Goal: Information Seeking & Learning: Check status

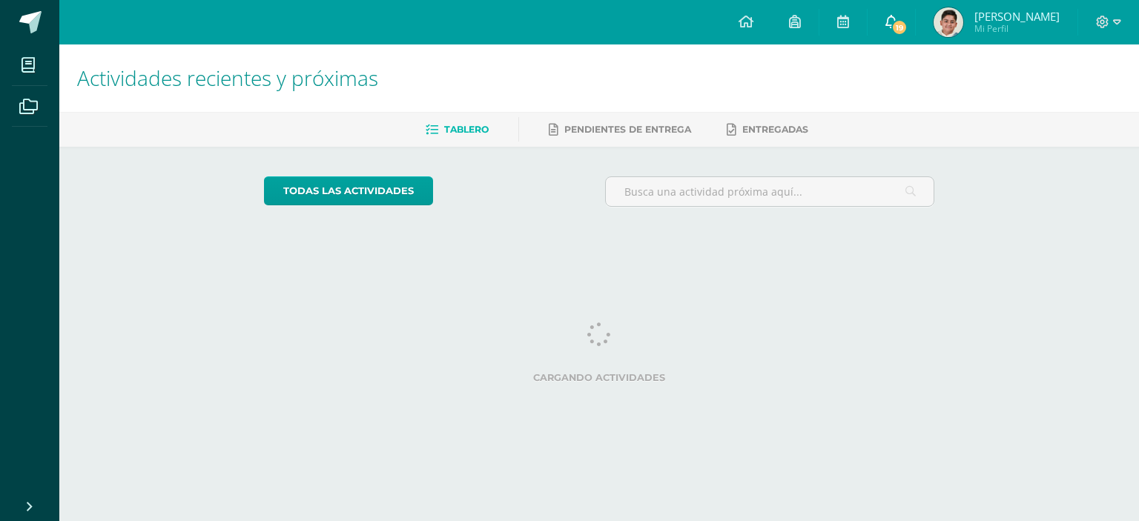
click at [897, 21] on icon at bounding box center [891, 21] width 12 height 13
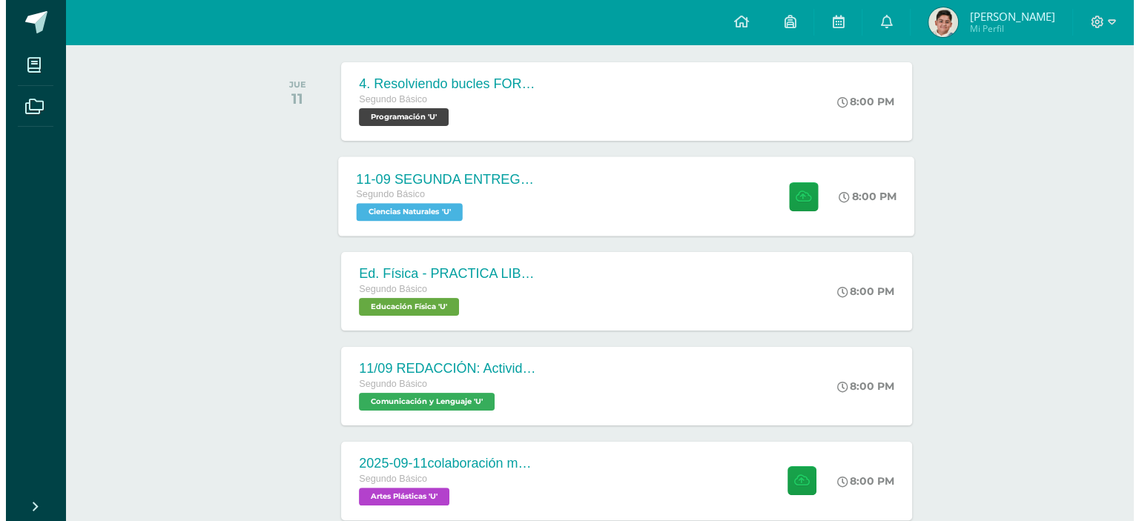
scroll to position [231, 0]
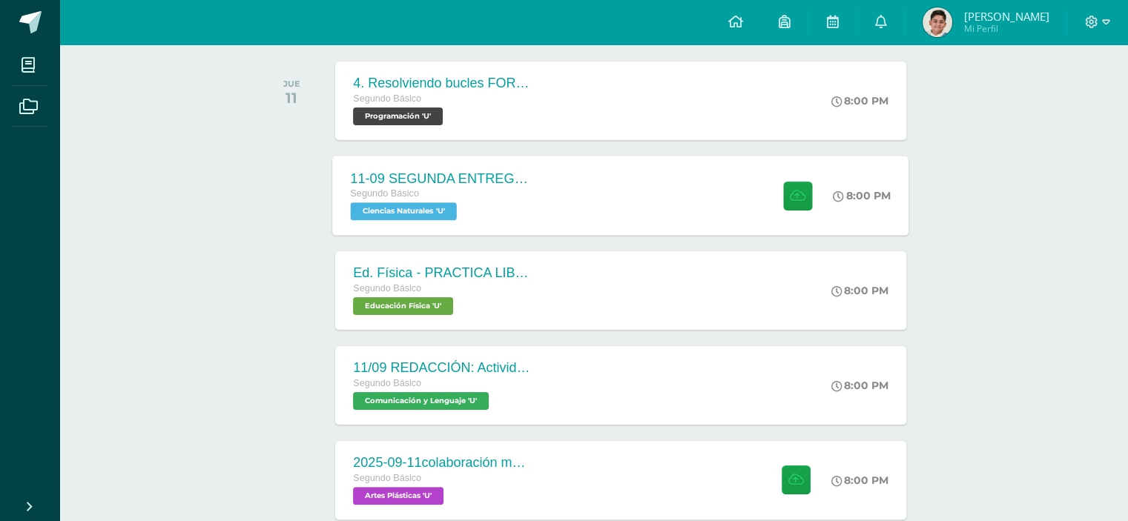
click at [594, 182] on div "11-09 SEGUNDA ENTREGA DE GUÍA Segundo Básico Ciencias Naturales 'U' 8:00 PM 11-…" at bounding box center [621, 195] width 576 height 79
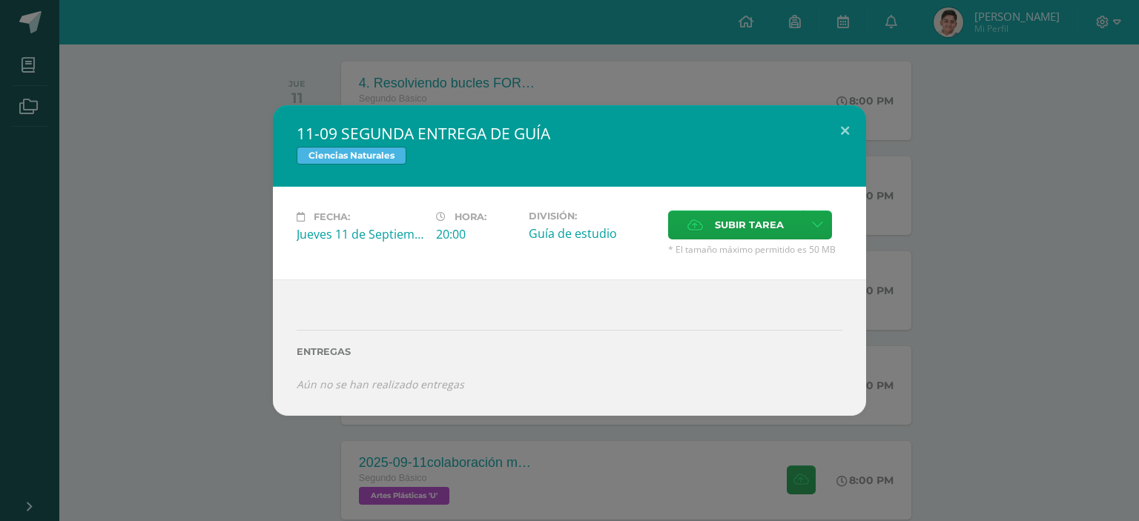
click at [243, 300] on div "11-09 SEGUNDA ENTREGA DE GUÍA Ciencias Naturales Fecha: Jueves 11 de Septiembre…" at bounding box center [569, 260] width 1127 height 310
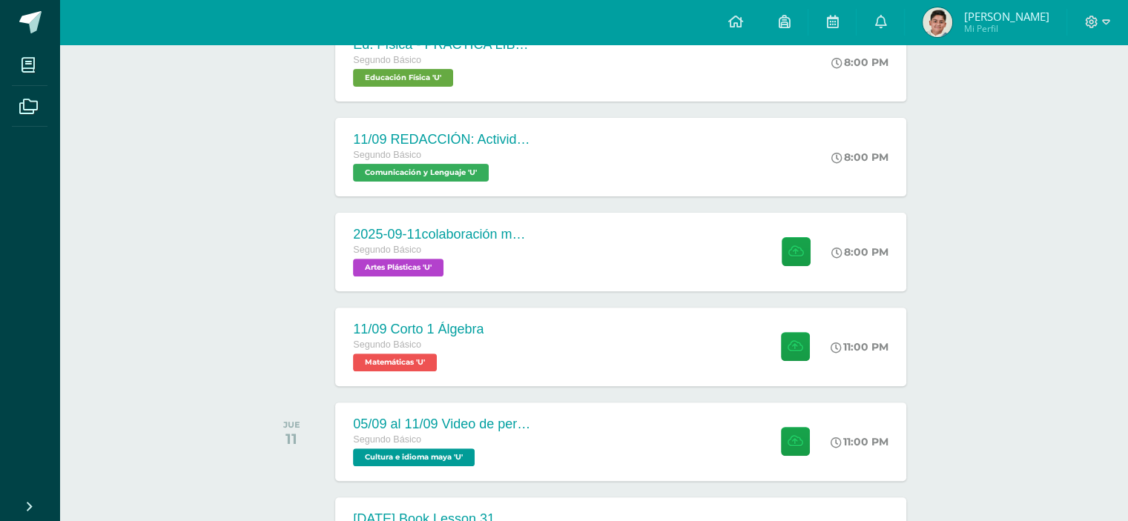
scroll to position [460, 0]
click at [446, 216] on div "2025-09-11colaboración mural día de la independencia Segundo Básico Artes Plást…" at bounding box center [441, 251] width 216 height 79
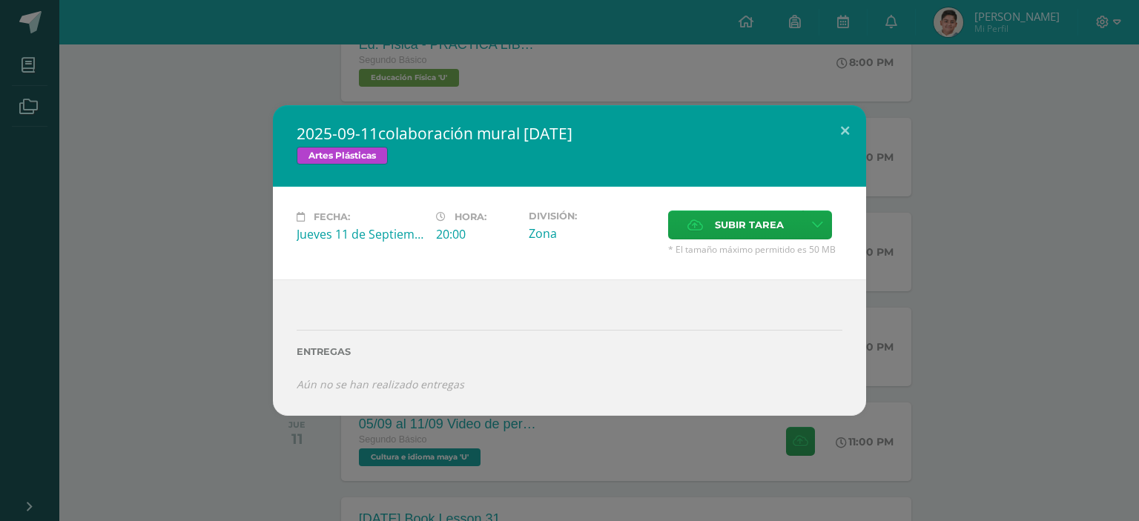
click at [155, 411] on div "2025-09-11colaboración mural día de la independencia Artes Plásticas Fecha: Jue…" at bounding box center [569, 260] width 1127 height 310
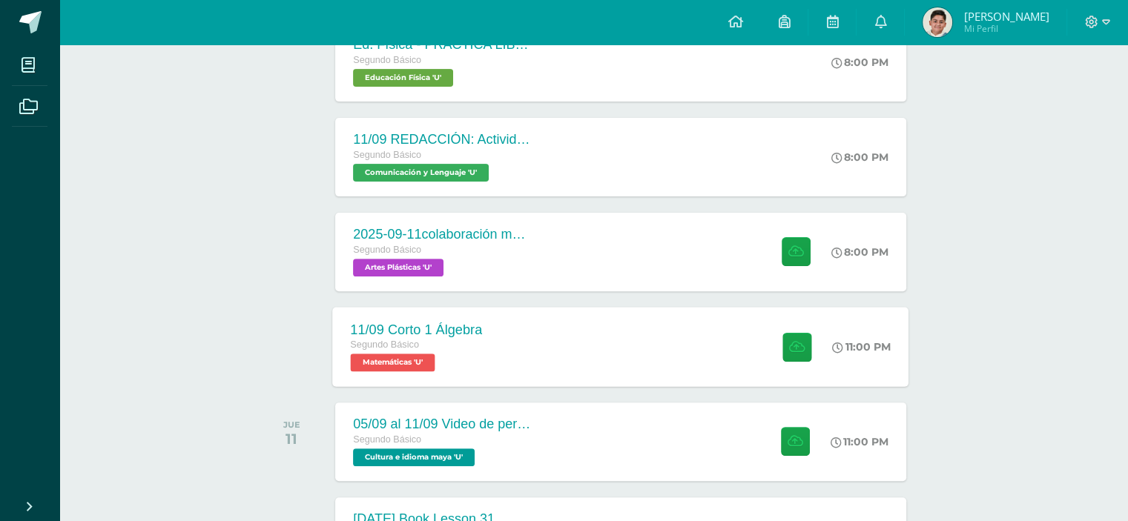
click at [513, 346] on div "11/09 Corto 1 Álgebra Segundo Básico Matemáticas 'U' 11:00 PM 11/09 Corto 1 Álg…" at bounding box center [621, 346] width 576 height 79
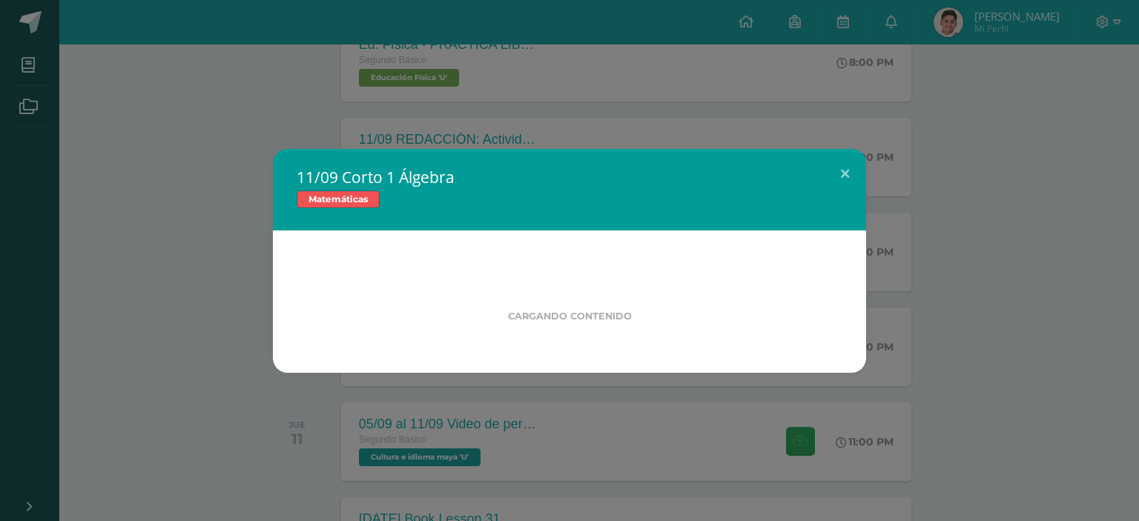
click at [223, 327] on div "11/09 Corto 1 Álgebra Matemáticas Cargando contenido" at bounding box center [569, 261] width 1127 height 224
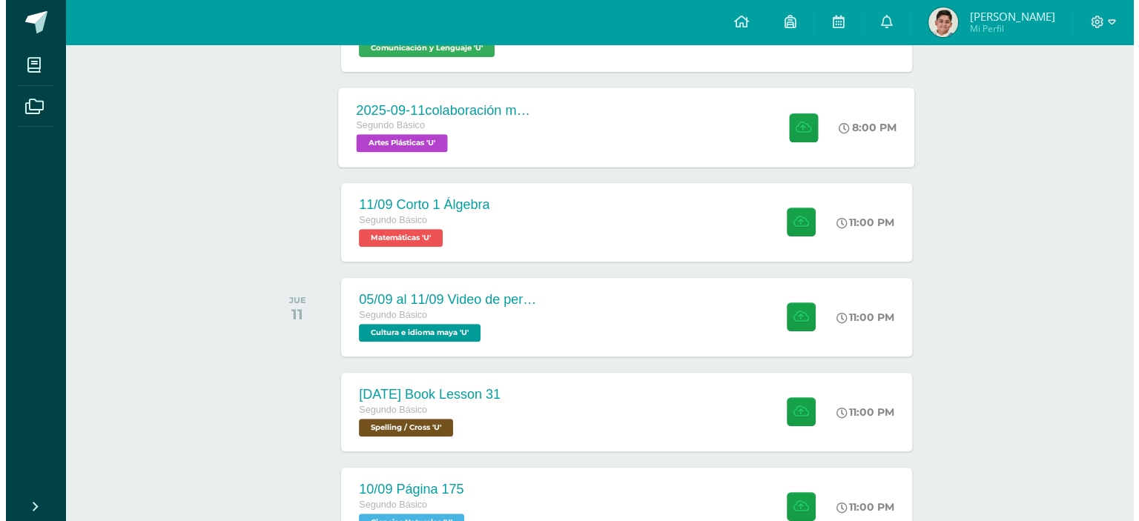
scroll to position [586, 0]
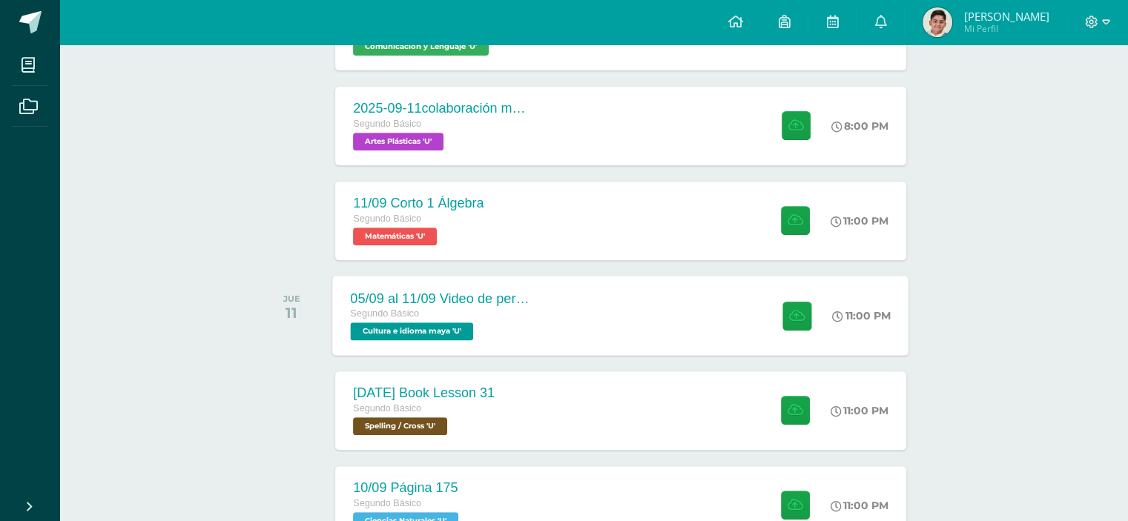
click at [424, 352] on div "05/09 al 11/09 Video de personaje destacado de Guatemala. Segundo Básico Cultur…" at bounding box center [441, 315] width 216 height 79
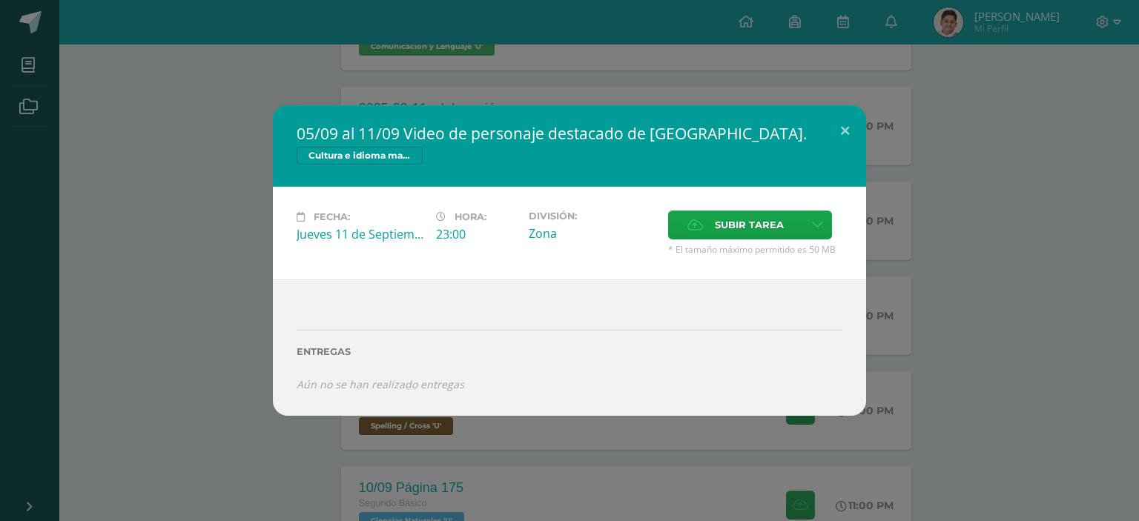
click at [212, 423] on div "05/09 al 11/09 Video de personaje destacado de Guatemala. Cultura e idioma maya…" at bounding box center [569, 260] width 1139 height 521
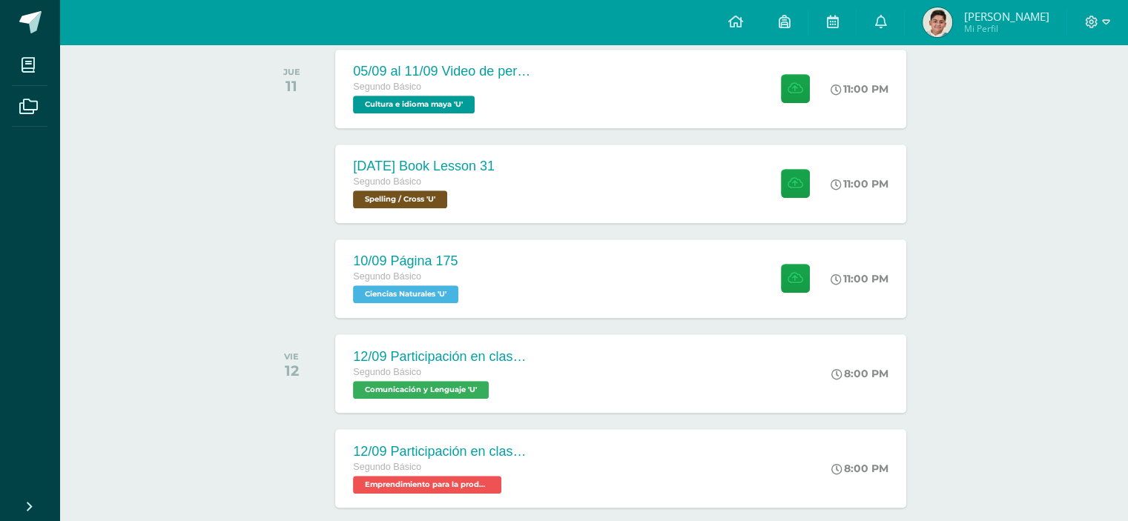
scroll to position [814, 0]
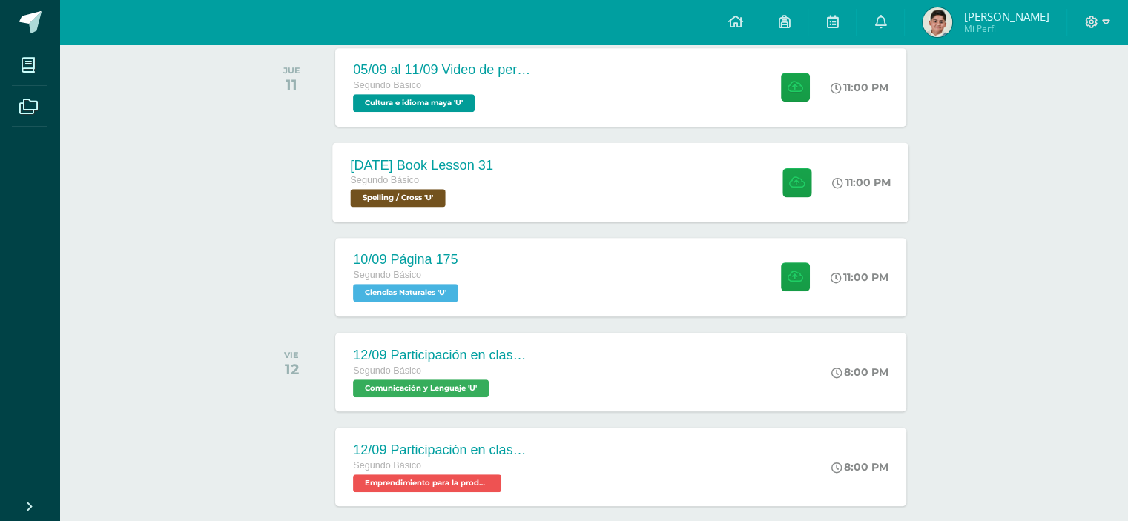
click at [510, 182] on div "11 sep Book Lesson 31 Segundo Básico Spelling / Cross 'U'" at bounding box center [422, 181] width 179 height 79
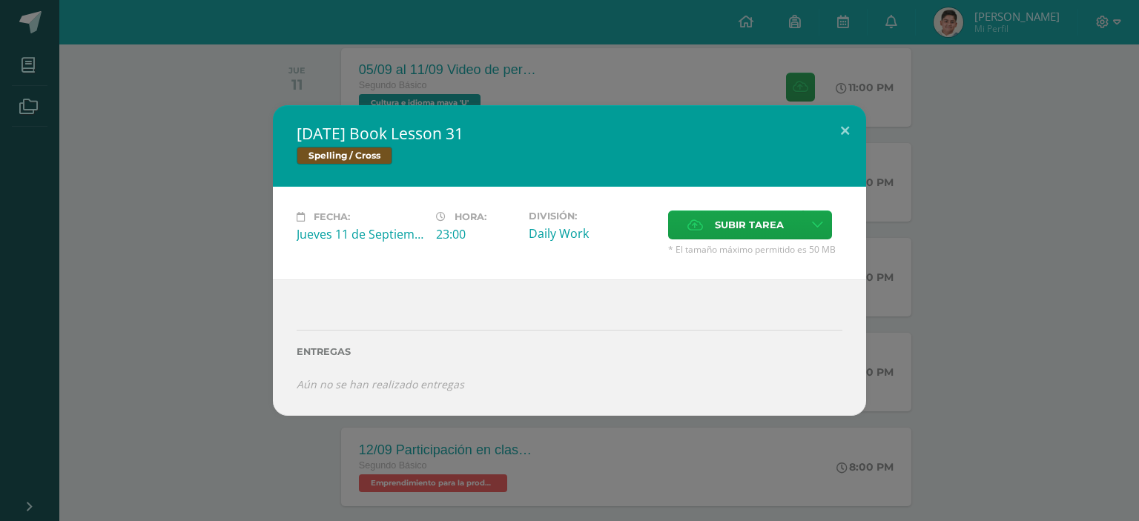
click at [193, 324] on div "11 sep Book Lesson 31 Spelling / Cross Fecha: Jueves 11 de Septiembre Hora: 23:…" at bounding box center [569, 260] width 1127 height 310
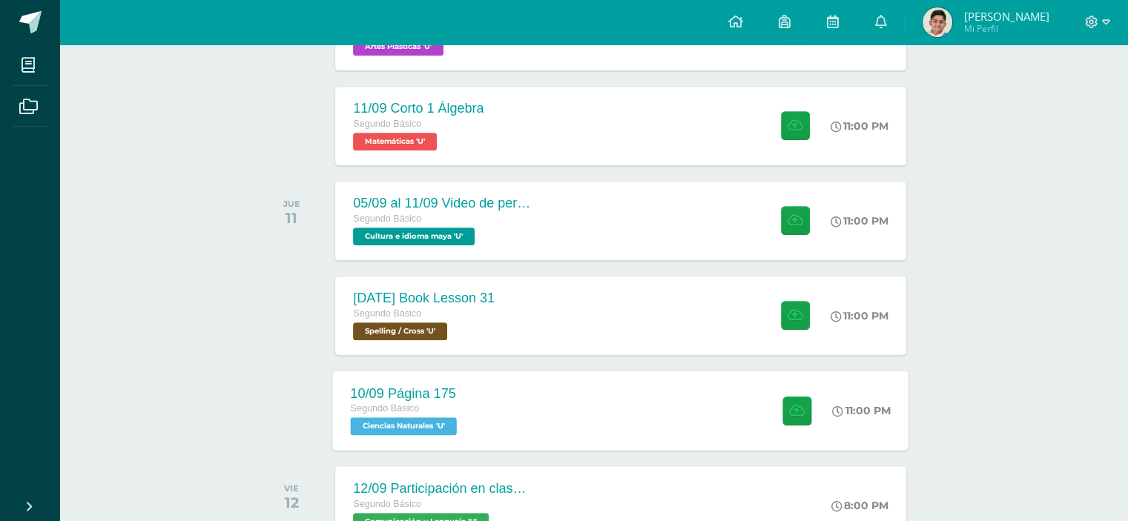
scroll to position [681, 0]
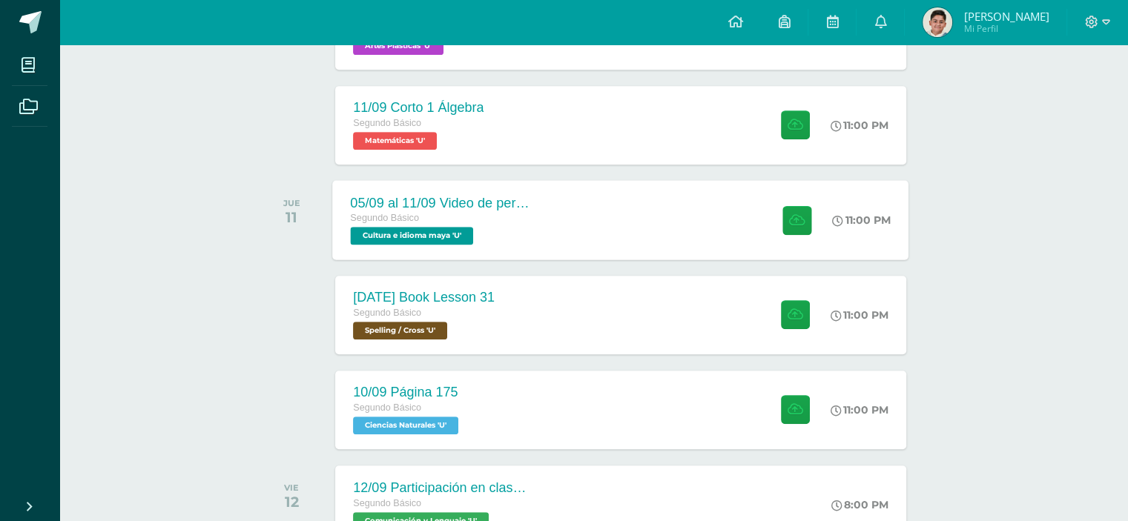
click at [512, 220] on div "Segundo Básico" at bounding box center [440, 219] width 179 height 16
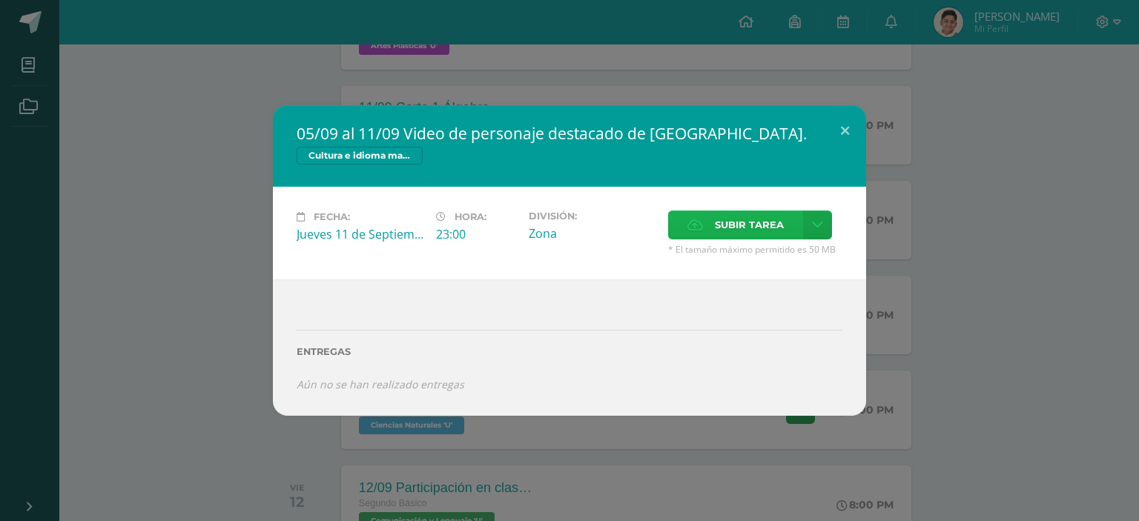
click at [755, 218] on span "Subir tarea" at bounding box center [749, 224] width 69 height 27
click at [0, 0] on input "Subir tarea" at bounding box center [0, 0] width 0 height 0
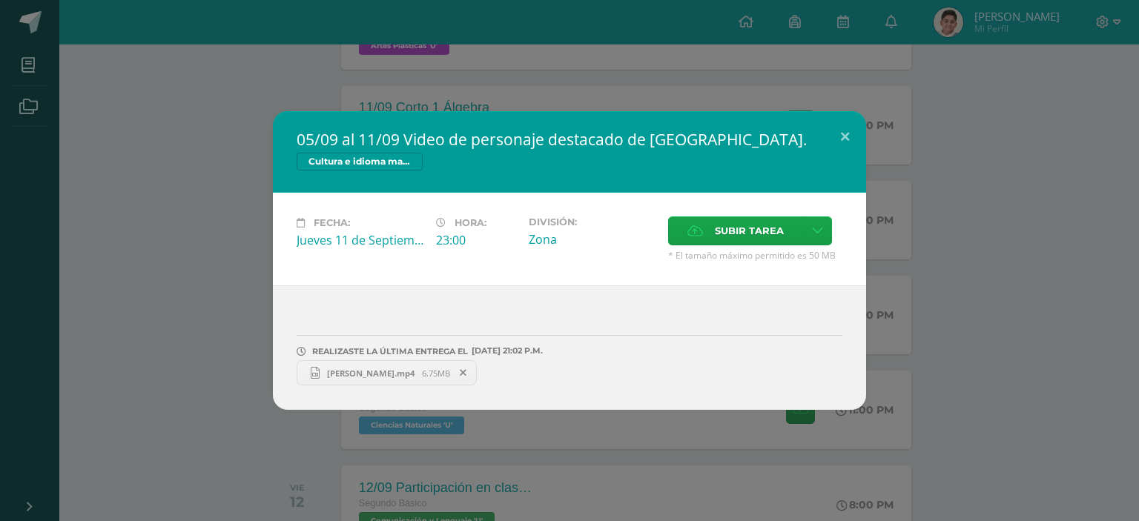
click at [176, 260] on div "05/09 al 11/09 Video de personaje destacado de Guatemala. Cultura e idioma maya…" at bounding box center [569, 260] width 1127 height 299
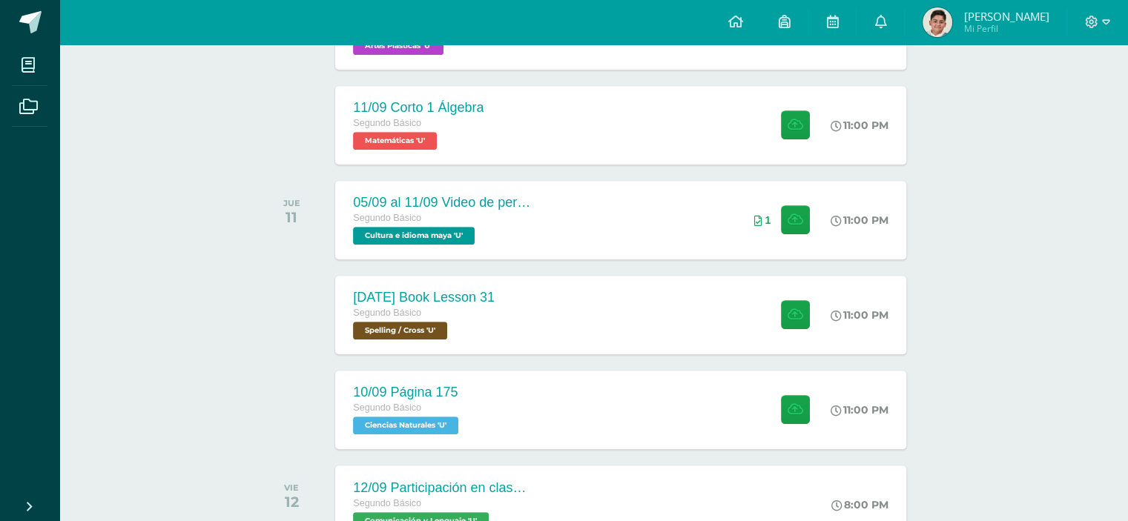
click at [991, 25] on span "Luis José Mi Perfil" at bounding box center [985, 22] width 132 height 30
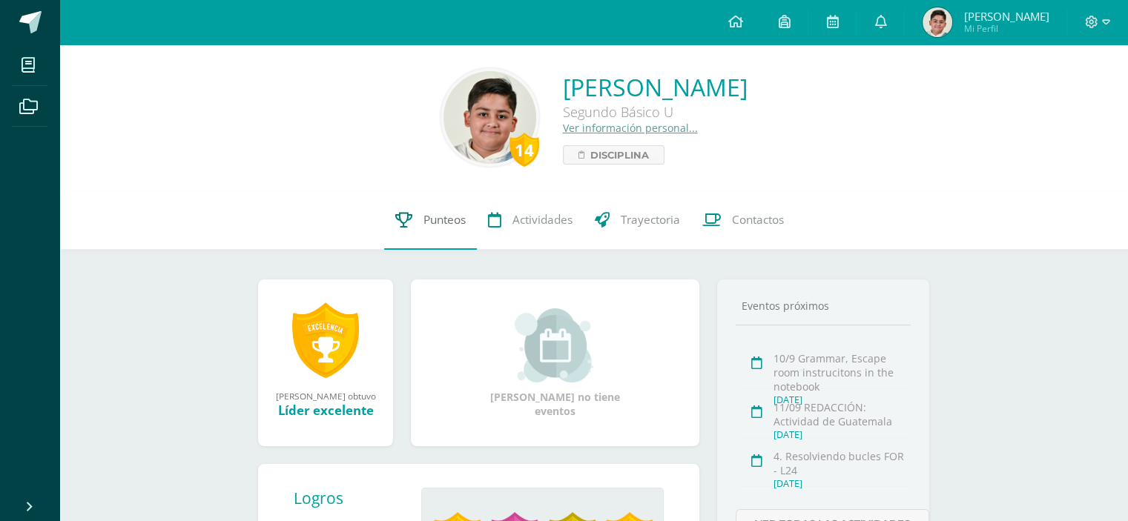
click at [437, 214] on span "Punteos" at bounding box center [444, 220] width 42 height 16
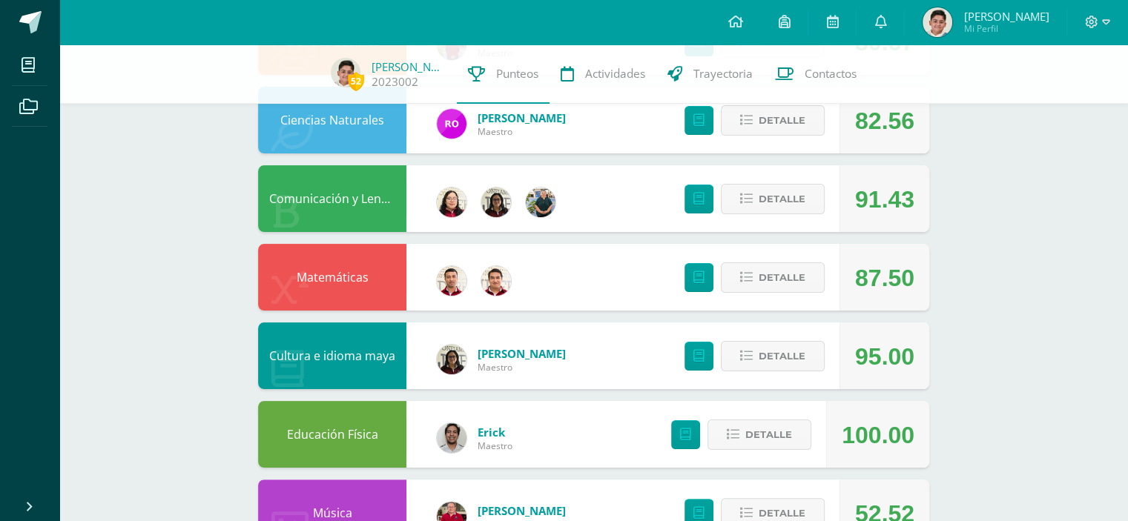
scroll to position [225, 0]
click at [701, 124] on icon at bounding box center [698, 120] width 11 height 13
